Goal: Task Accomplishment & Management: Complete application form

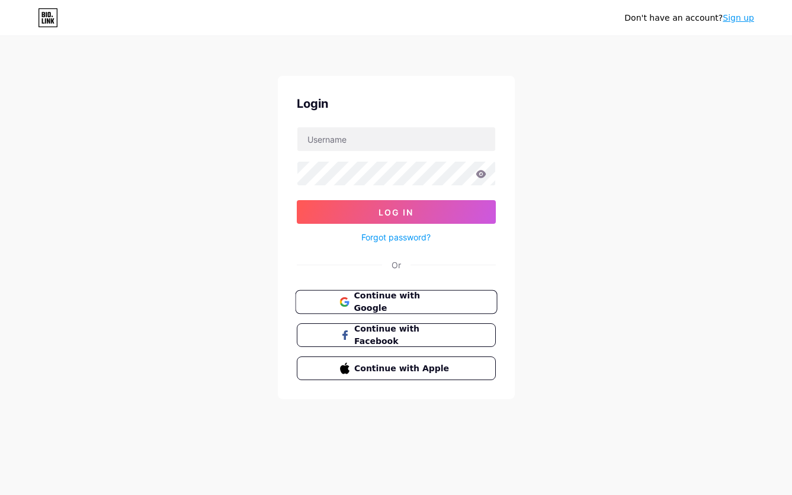
click at [423, 305] on span "Continue with Google" at bounding box center [403, 302] width 99 height 25
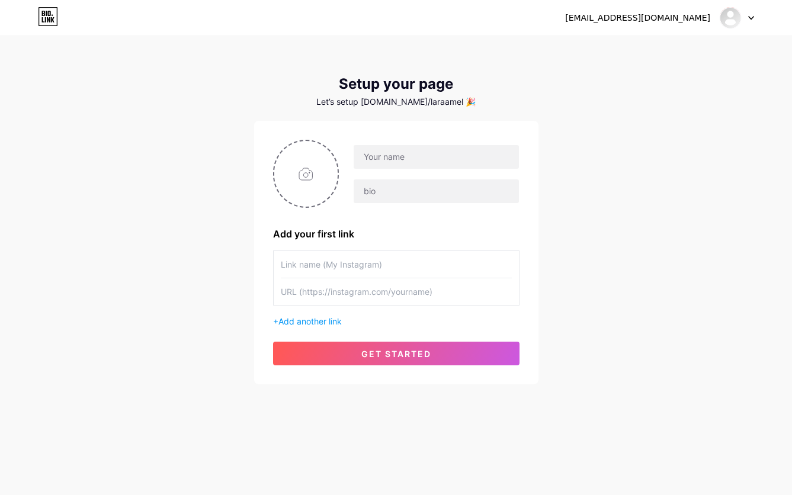
click at [372, 267] on input "text" at bounding box center [396, 264] width 231 height 27
click at [376, 153] on input "text" at bounding box center [436, 157] width 165 height 24
drag, startPoint x: 650, startPoint y: 152, endPoint x: 625, endPoint y: 162, distance: 26.9
click at [650, 152] on div "laramelia28@gmail.com Dashboard Logout Setup your page Let’s setup bio.link/lar…" at bounding box center [396, 211] width 792 height 423
click at [418, 155] on input "text" at bounding box center [436, 157] width 165 height 24
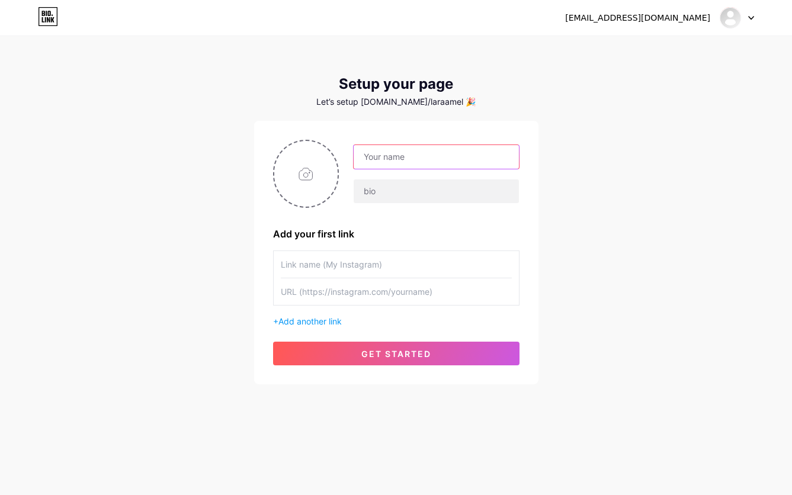
click at [401, 159] on input "text" at bounding box center [436, 157] width 165 height 24
click at [403, 152] on input "text" at bounding box center [436, 157] width 165 height 24
click at [389, 103] on div "Let’s setup bio.link/laraamel 🎉" at bounding box center [396, 101] width 284 height 9
drag, startPoint x: 389, startPoint y: 103, endPoint x: 432, endPoint y: 104, distance: 43.3
click at [432, 104] on div "Let’s setup bio.link/laraamel 🎉" at bounding box center [396, 101] width 284 height 9
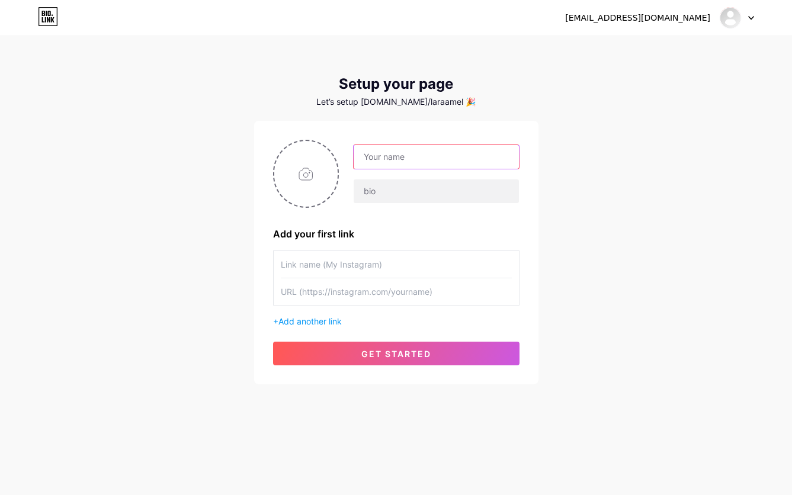
click at [375, 155] on input "text" at bounding box center [436, 157] width 165 height 24
type input "JOKERBOLA"
click at [384, 200] on input "text" at bounding box center [436, 192] width 165 height 24
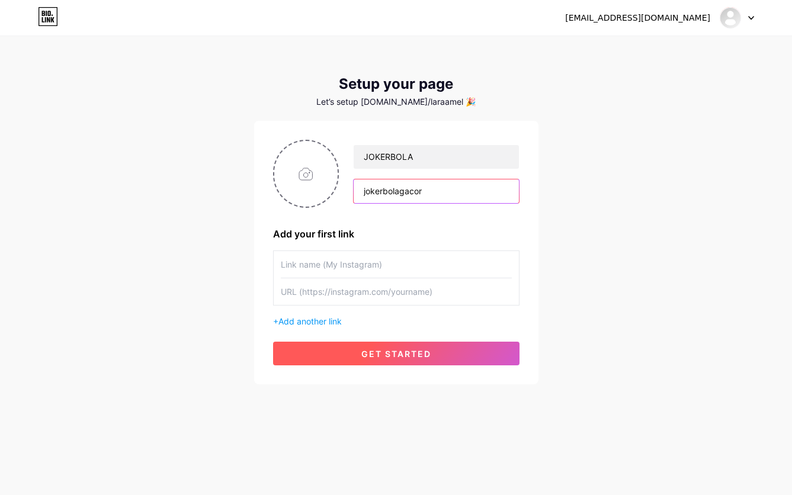
type input "jokerbolagacor"
click at [366, 354] on span "get started" at bounding box center [396, 354] width 70 height 10
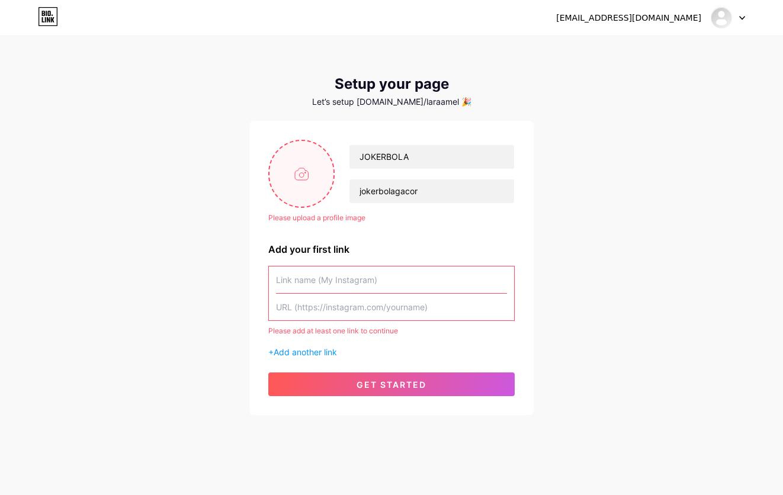
click at [306, 182] on input "file" at bounding box center [302, 174] width 64 height 66
type input "C:\fakepath\Generated image.png"
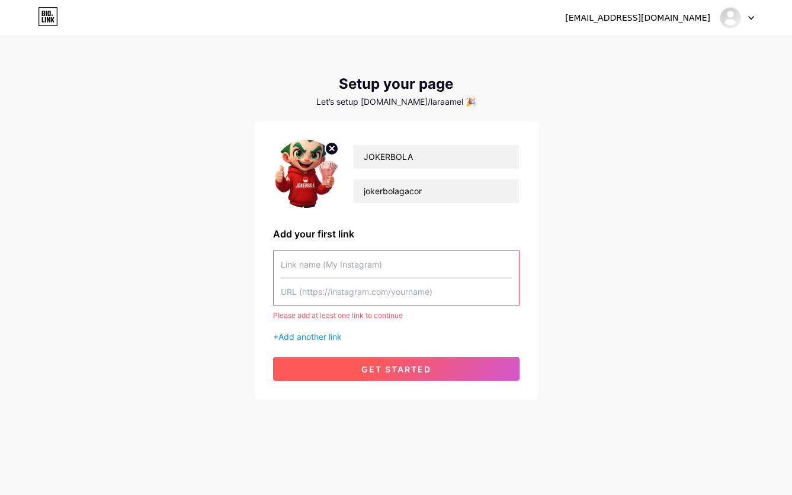
click at [361, 371] on span "get started" at bounding box center [396, 369] width 70 height 10
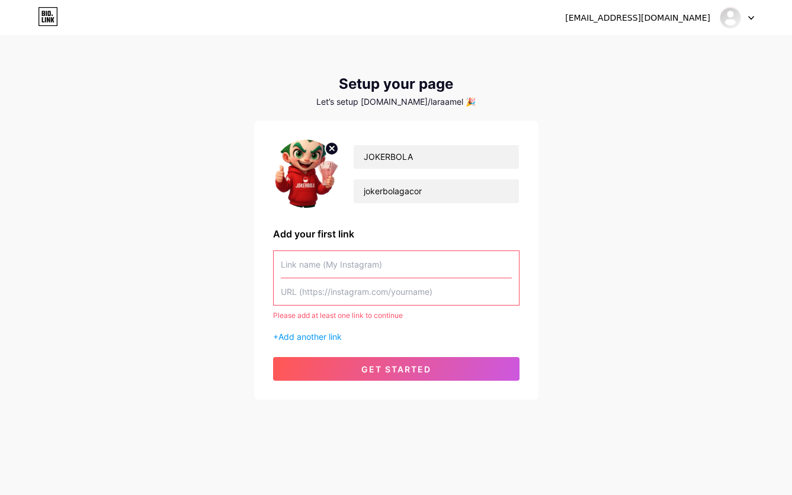
click at [345, 267] on input "text" at bounding box center [396, 264] width 231 height 27
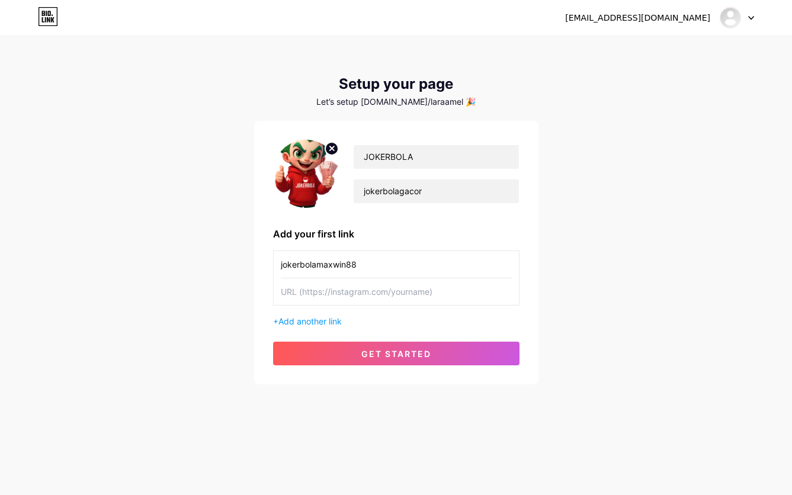
drag, startPoint x: 366, startPoint y: 267, endPoint x: 115, endPoint y: 227, distance: 254.4
click at [115, 227] on div "laramelia28@gmail.com Dashboard Logout Setup your page Let’s setup bio.link/lar…" at bounding box center [396, 211] width 792 height 423
click at [300, 265] on input "jokerbolamaxwin88" at bounding box center [396, 264] width 231 height 27
drag, startPoint x: 304, startPoint y: 264, endPoint x: 315, endPoint y: 264, distance: 10.7
click at [315, 264] on input "jokerbolamaxwin88" at bounding box center [396, 264] width 231 height 27
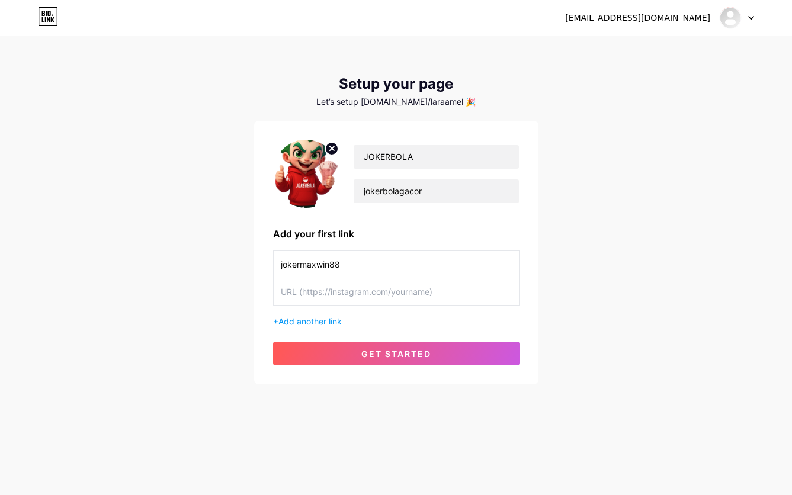
type input "jokermaxwin88"
click at [312, 296] on input "text" at bounding box center [396, 292] width 231 height 27
paste input "[URL][DOMAIN_NAME]"
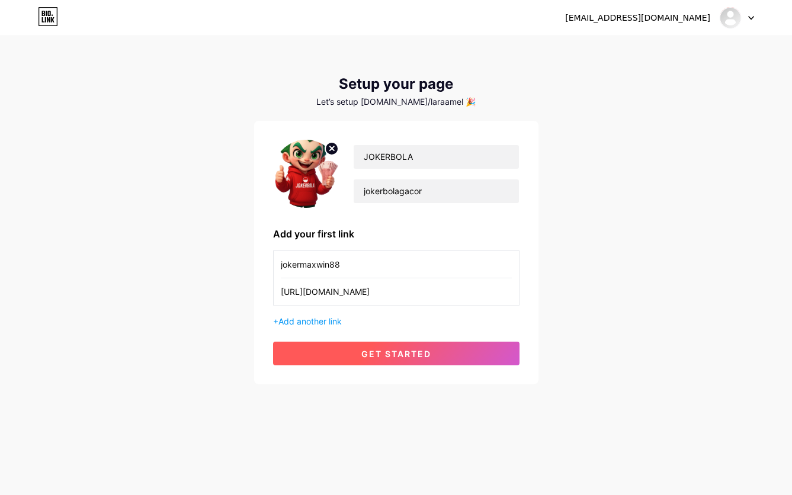
type input "[URL][DOMAIN_NAME]"
click at [377, 350] on span "get started" at bounding box center [396, 354] width 70 height 10
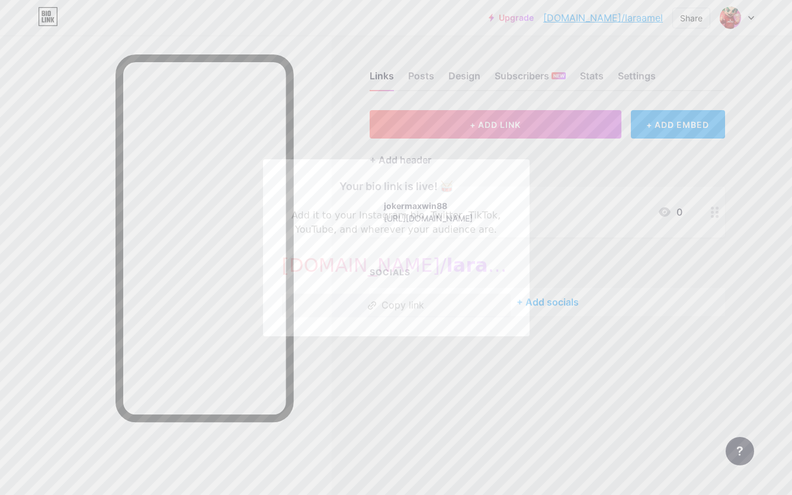
click at [405, 311] on button "Copy link" at bounding box center [396, 306] width 229 height 24
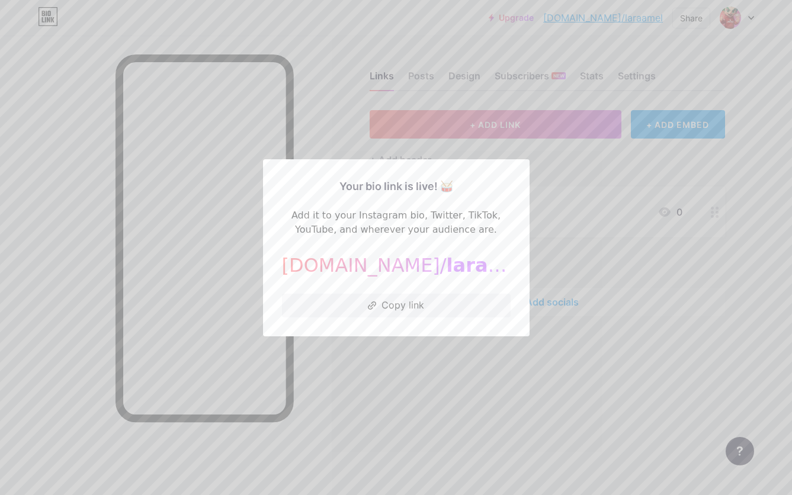
click at [445, 342] on div at bounding box center [396, 247] width 792 height 495
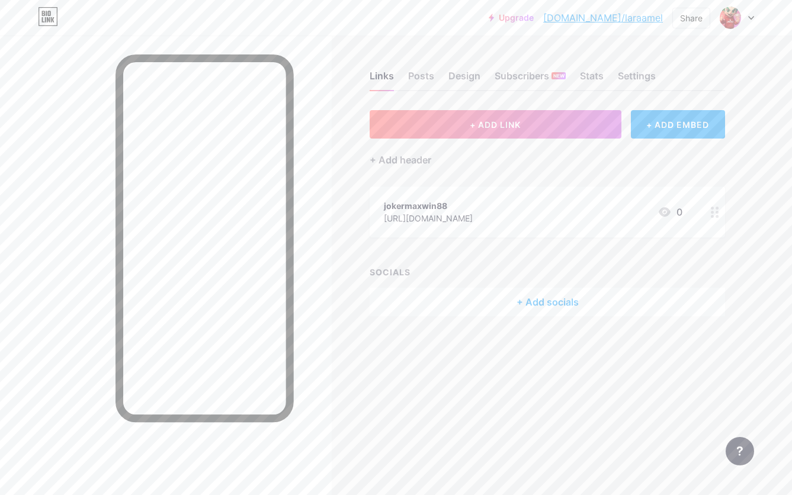
click at [555, 300] on div "+ Add socials" at bounding box center [548, 302] width 356 height 28
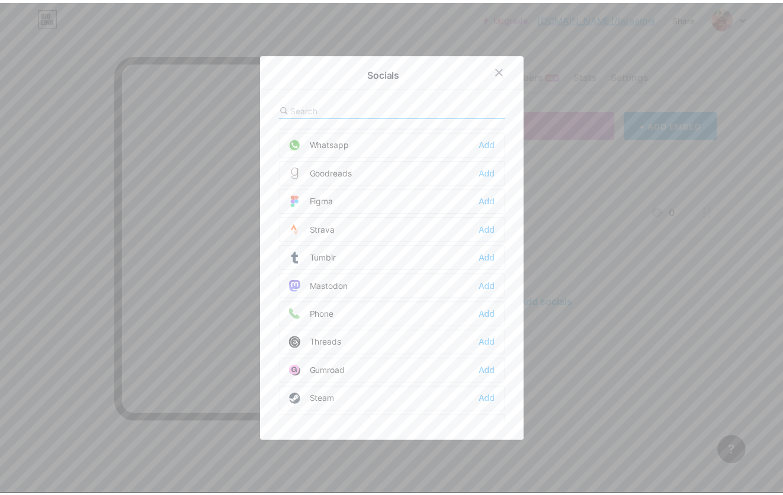
scroll to position [1069, 0]
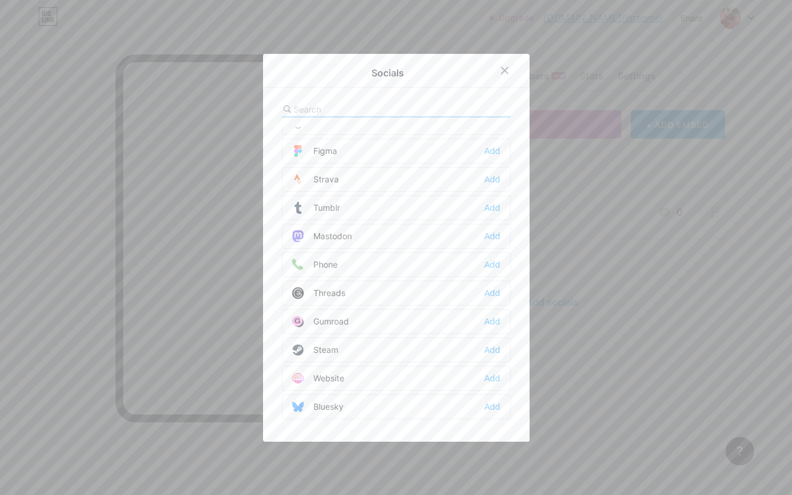
click at [657, 361] on div at bounding box center [396, 247] width 792 height 495
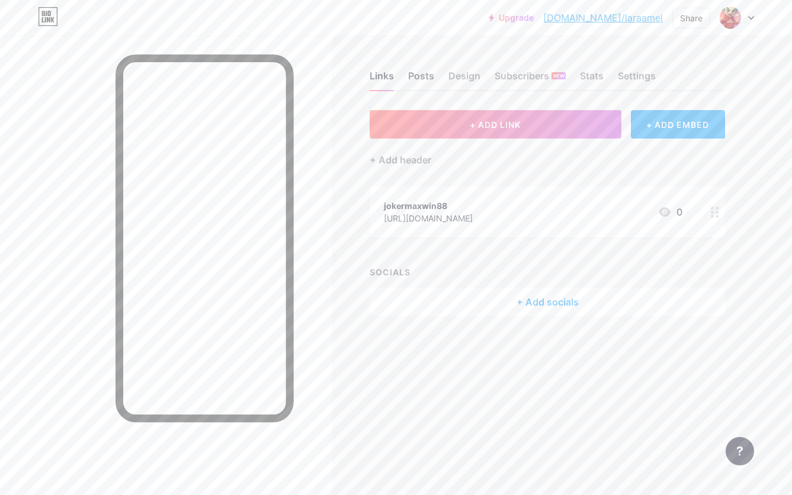
click at [429, 77] on div "Posts" at bounding box center [421, 79] width 26 height 21
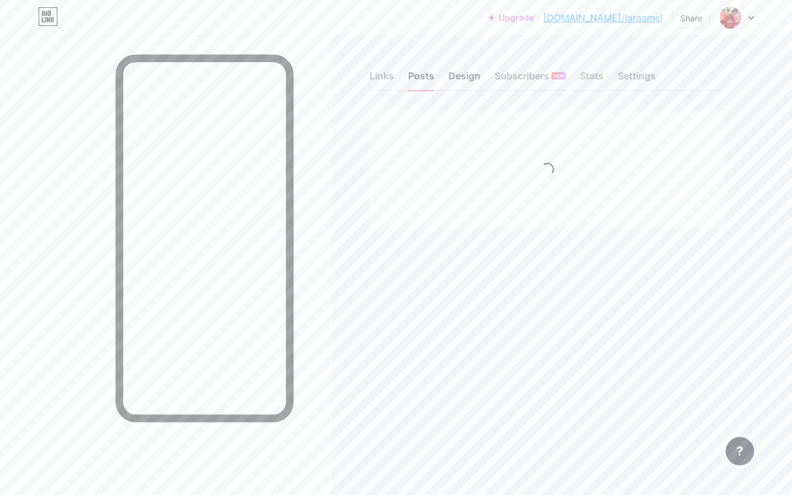
click at [470, 78] on div "Design" at bounding box center [465, 79] width 32 height 21
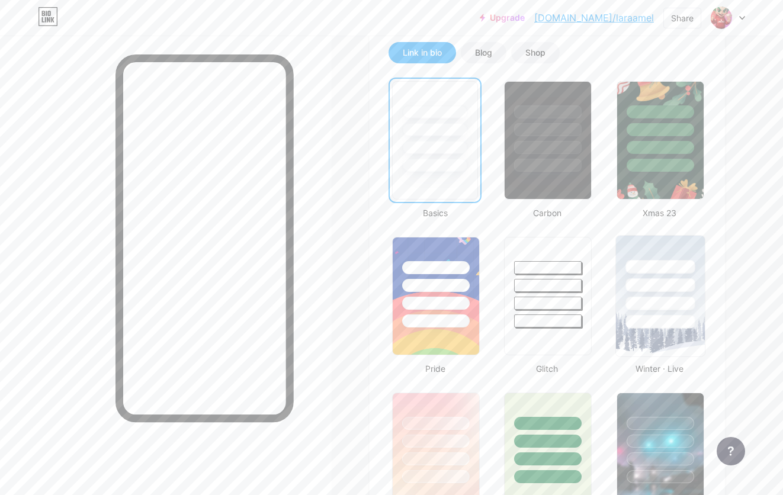
scroll to position [273, 0]
click at [675, 444] on div at bounding box center [660, 441] width 69 height 14
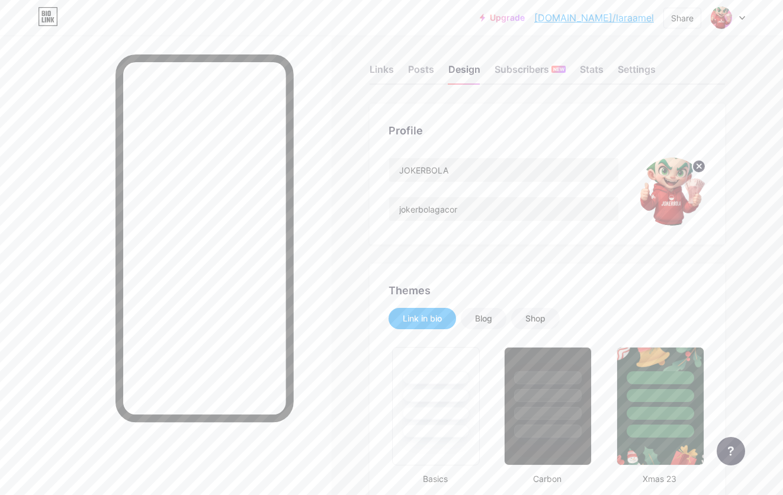
scroll to position [0, 0]
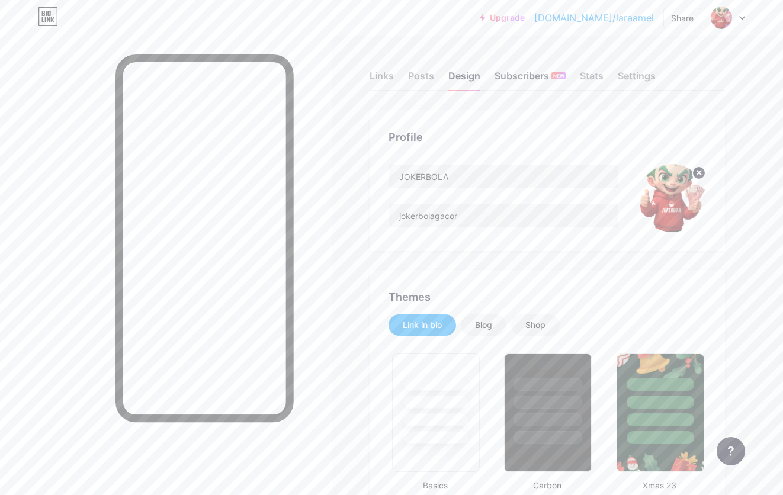
click at [516, 77] on div "Subscribers NEW" at bounding box center [530, 79] width 71 height 21
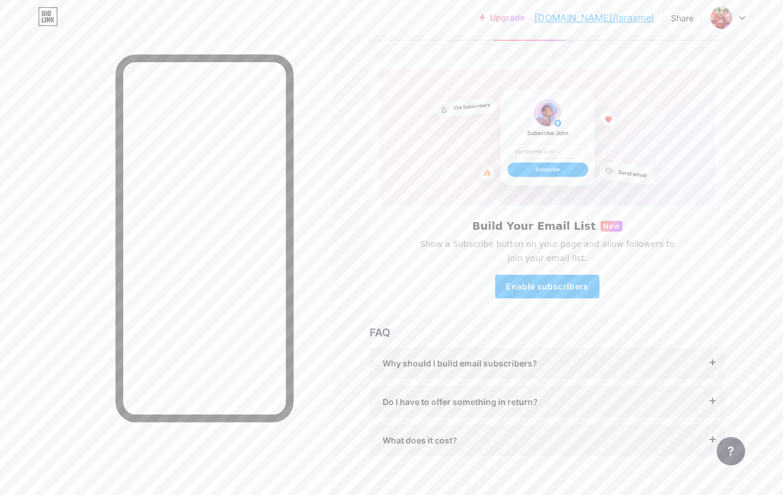
scroll to position [71, 0]
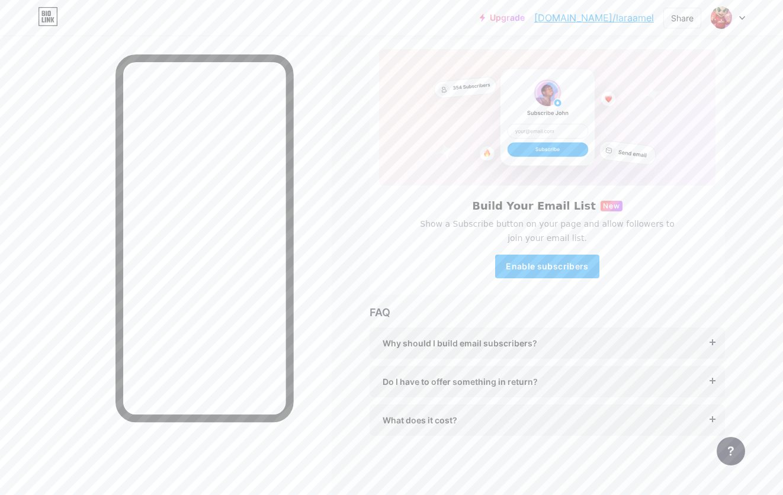
click at [737, 20] on div at bounding box center [728, 17] width 34 height 21
click at [625, 169] on li "Logout" at bounding box center [671, 167] width 147 height 32
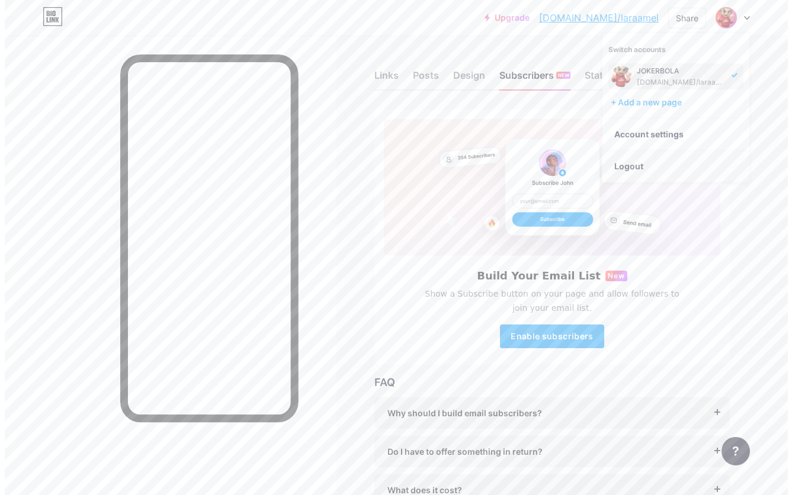
scroll to position [0, 0]
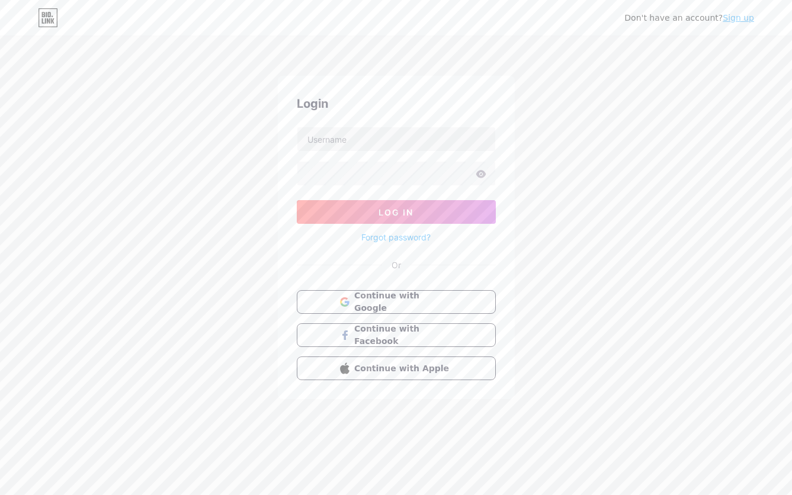
click at [744, 18] on link "Sign up" at bounding box center [738, 17] width 31 height 9
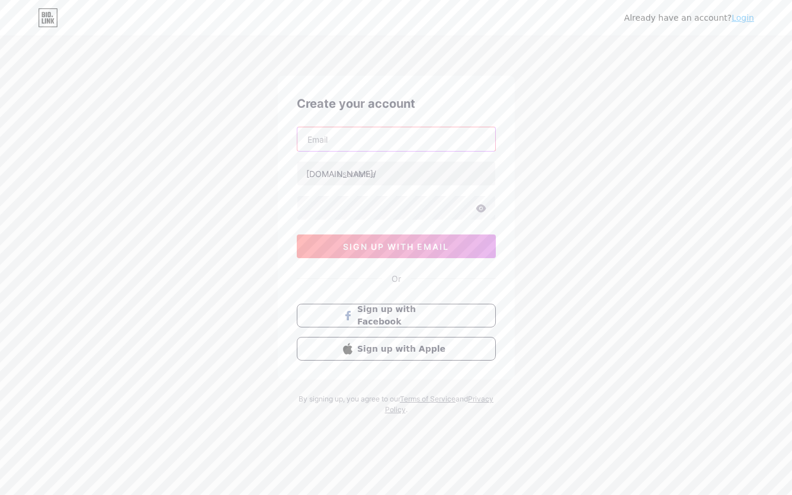
click at [363, 139] on input "text" at bounding box center [396, 139] width 198 height 24
click at [517, 385] on div "Already have an account? Login Create your account bio.link/ sign up with email…" at bounding box center [396, 226] width 792 height 453
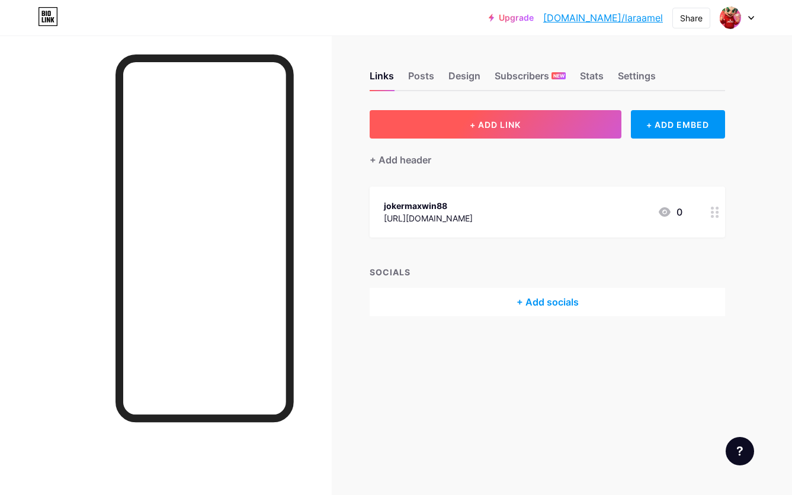
click at [499, 123] on span "+ ADD LINK" at bounding box center [495, 125] width 51 height 10
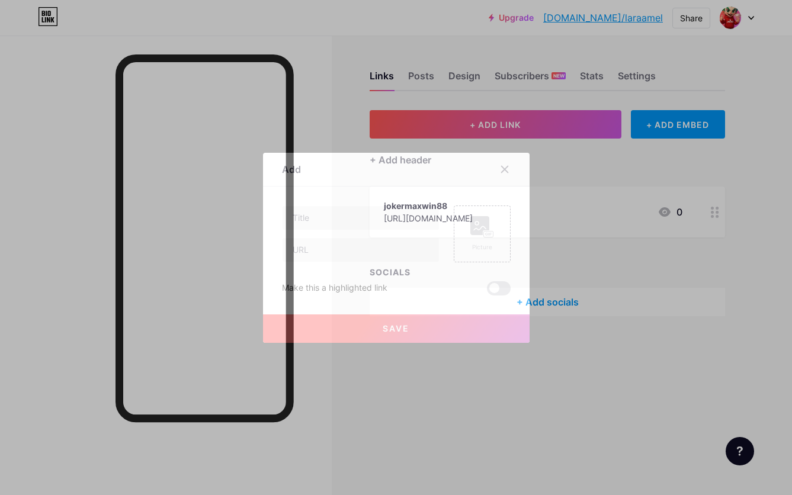
click at [502, 174] on div at bounding box center [504, 169] width 21 height 21
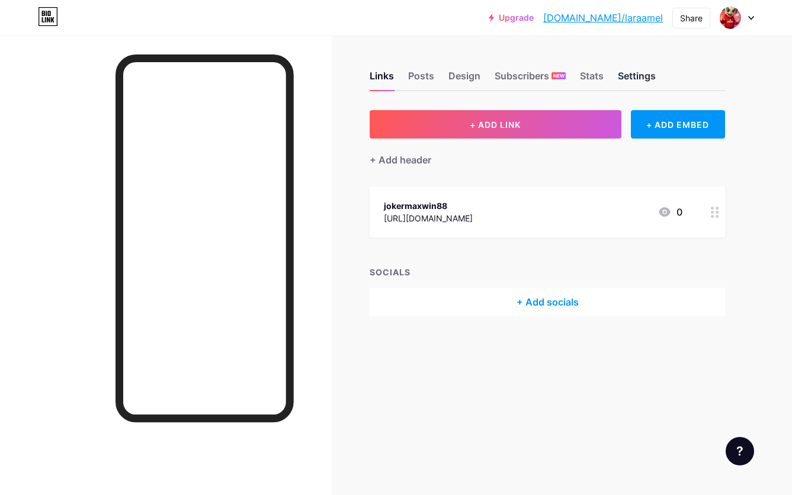
click at [633, 69] on div "Settings" at bounding box center [637, 79] width 38 height 21
